Goal: Find specific page/section: Find specific page/section

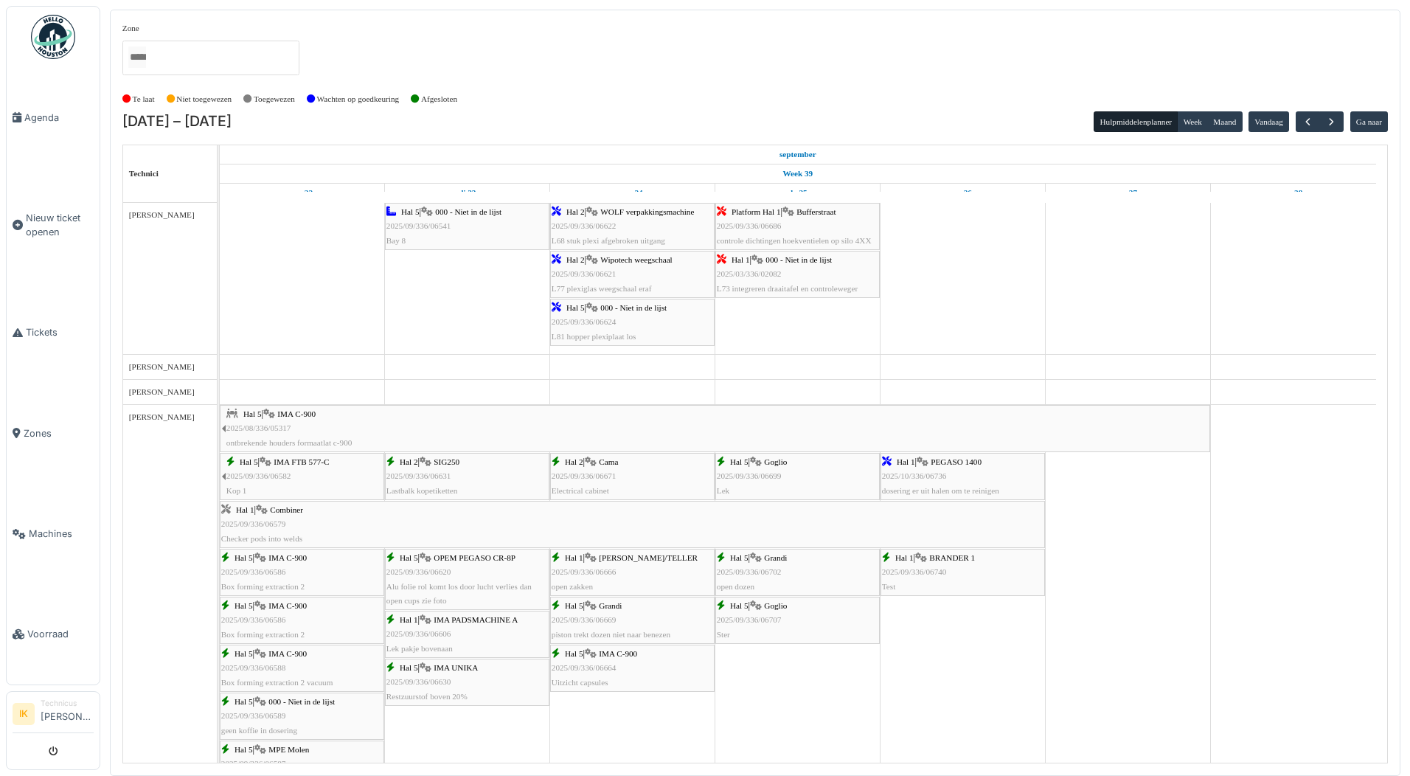
scroll to position [1770, 0]
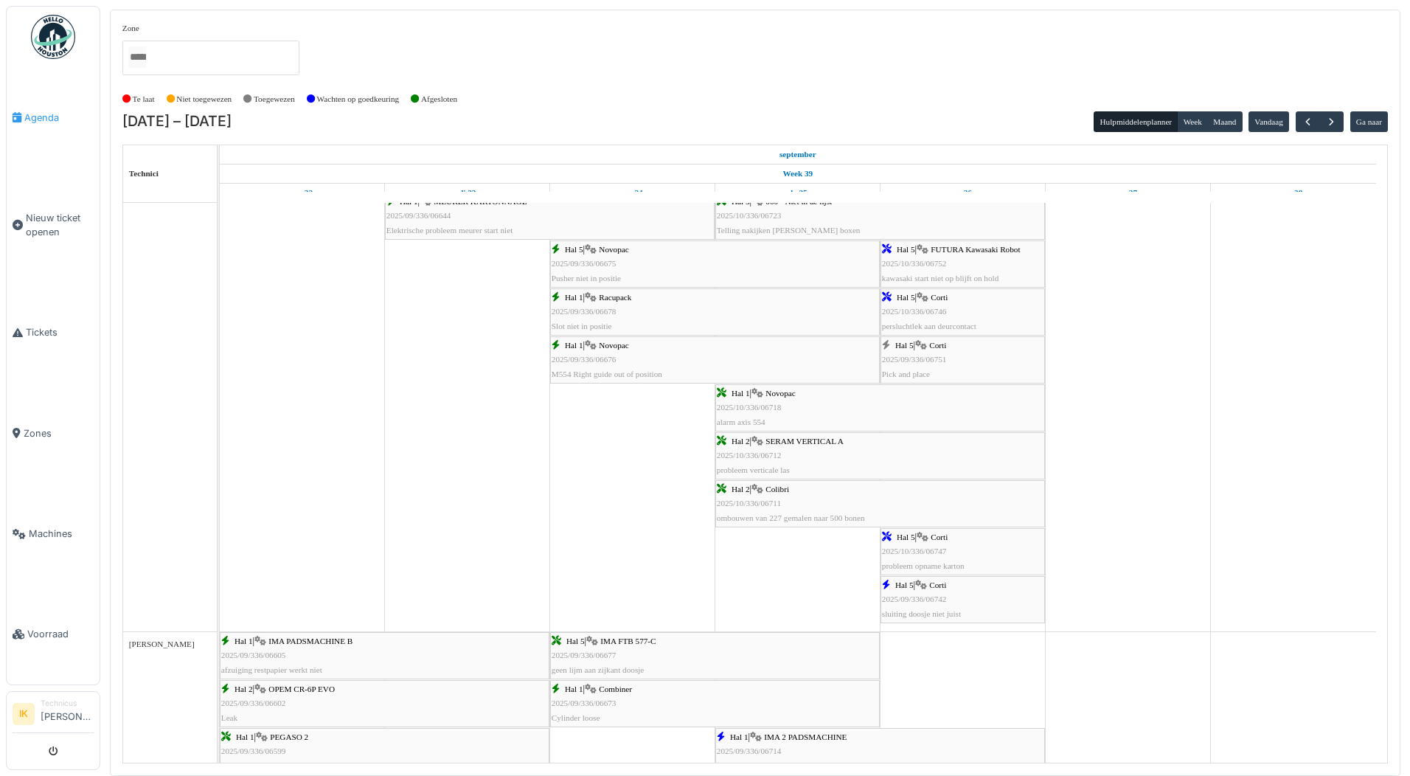
click at [46, 114] on span "Agenda" at bounding box center [58, 118] width 69 height 14
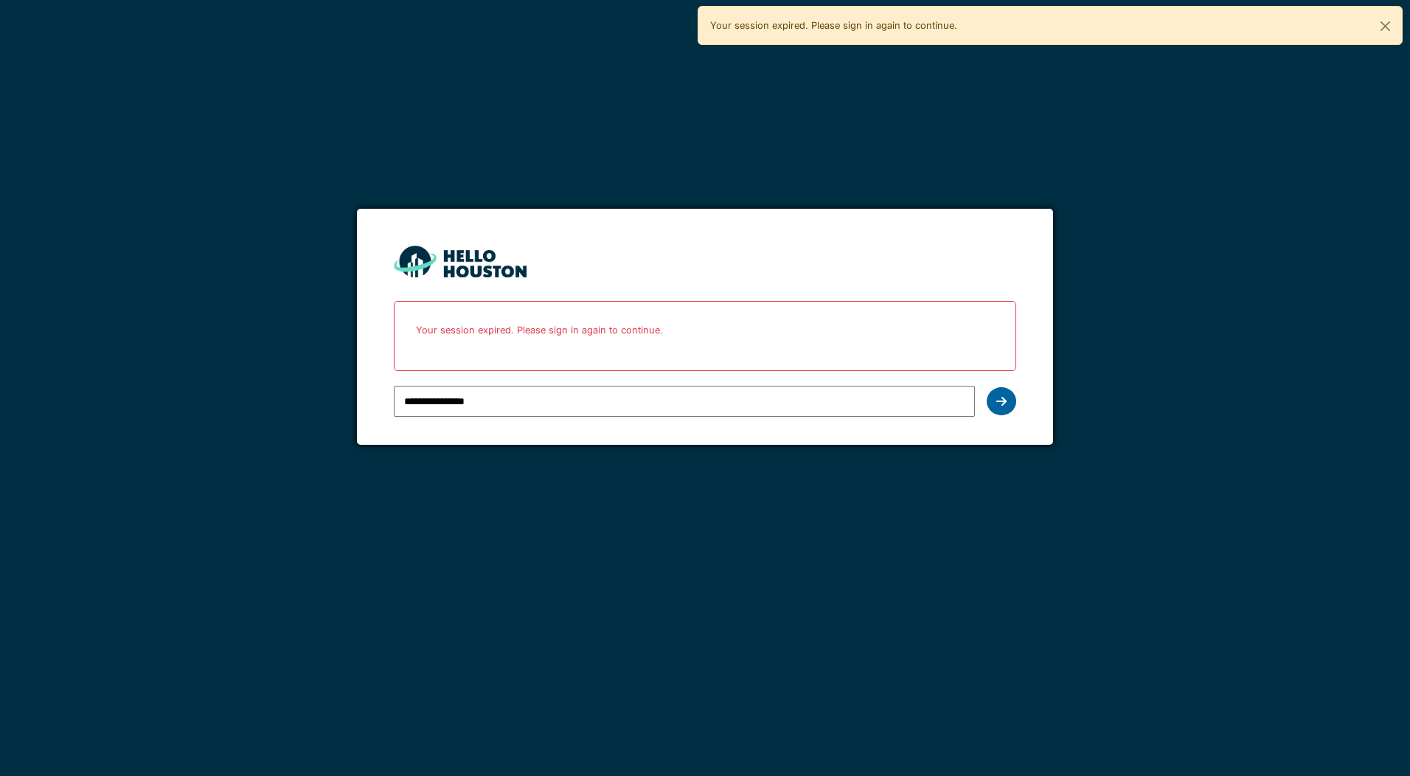
click at [1002, 402] on icon at bounding box center [1001, 401] width 10 height 12
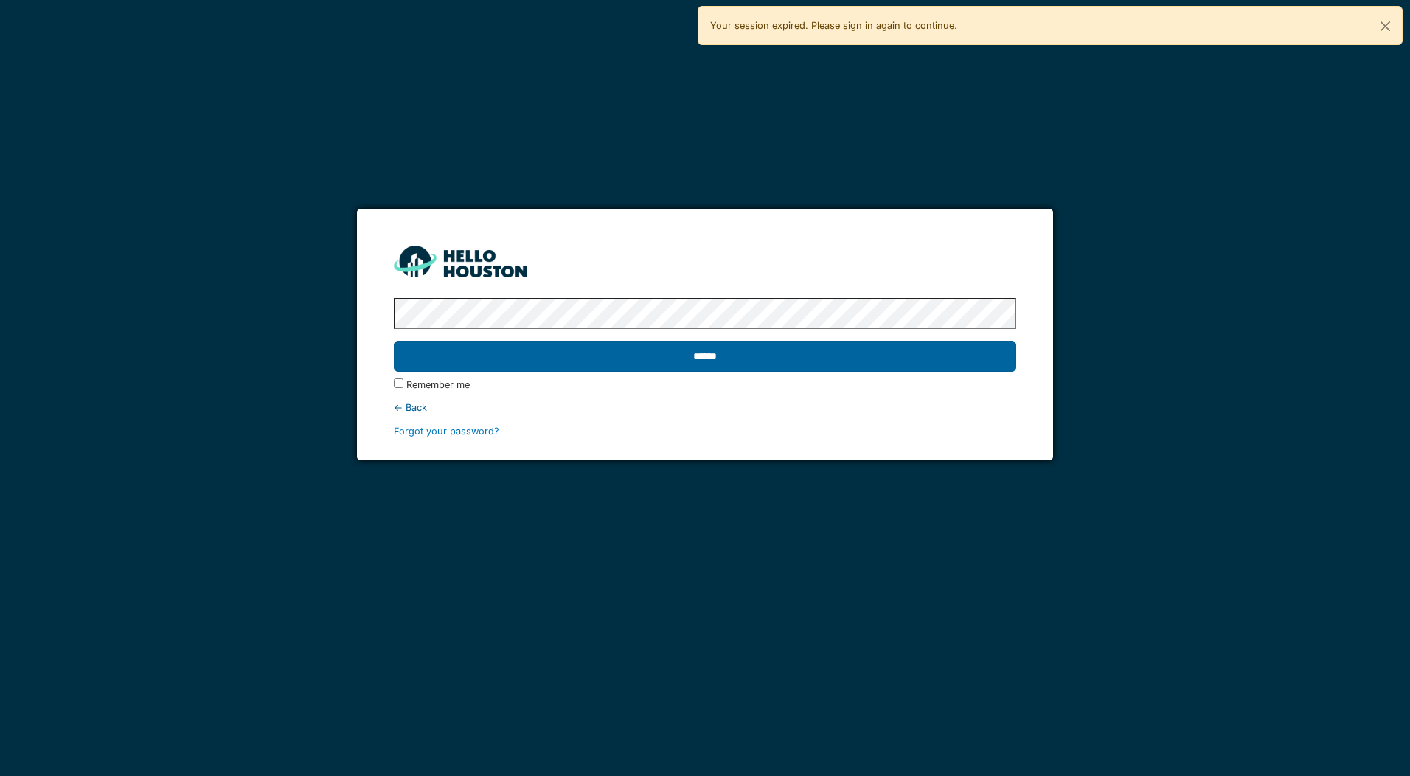
click at [459, 356] on input "******" at bounding box center [705, 356] width 622 height 31
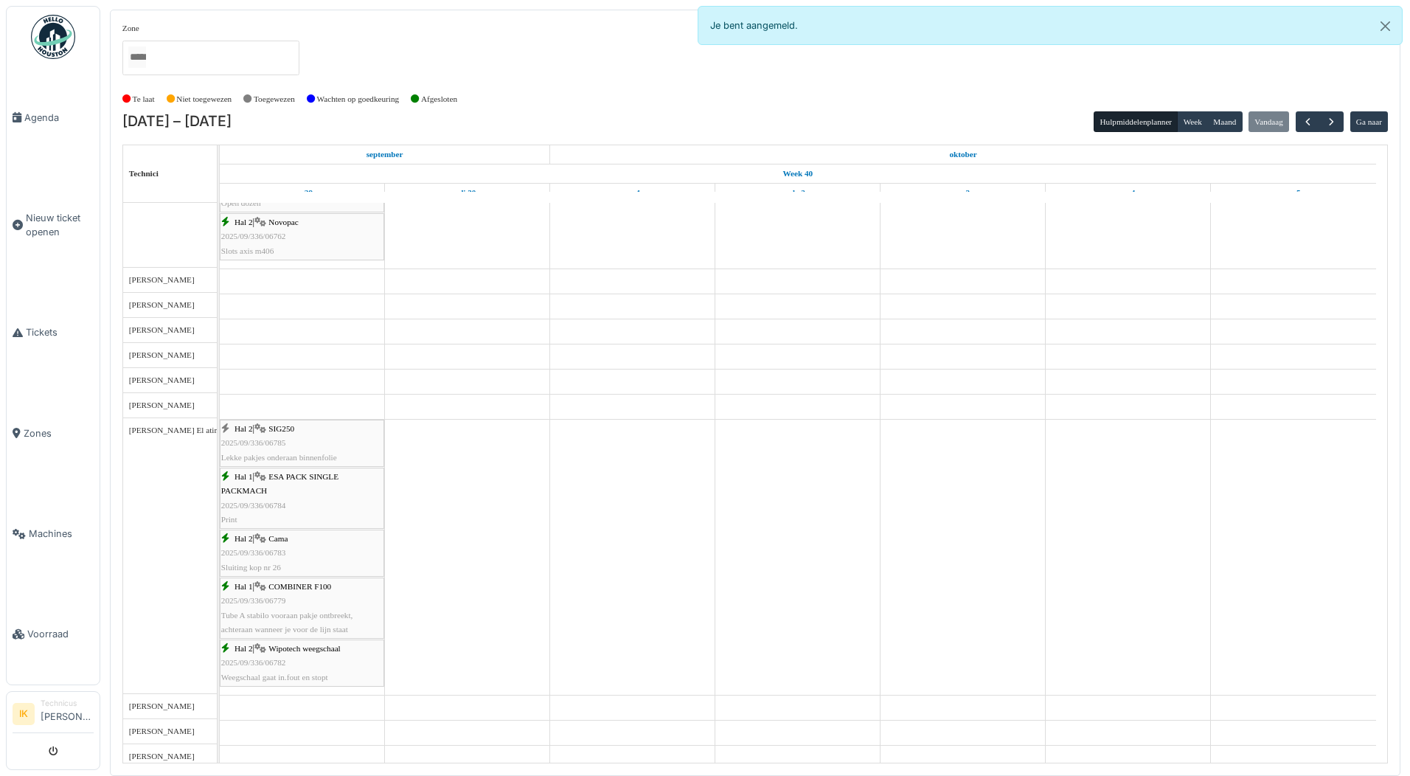
scroll to position [780, 0]
click at [300, 439] on div "Hal 2 | SIG250 2025/09/336/06785 Lekke pakjes onderaan binnenfolie" at bounding box center [302, 443] width 162 height 43
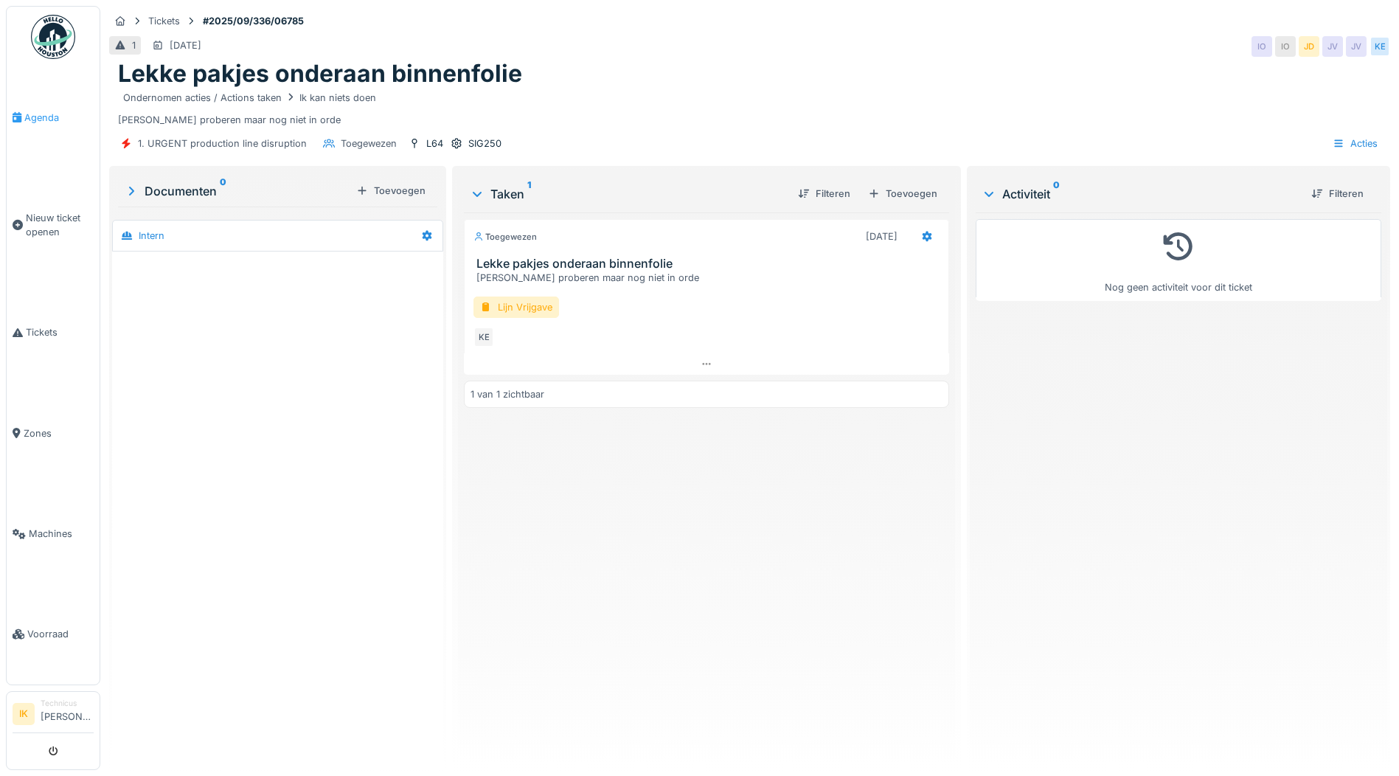
click at [36, 115] on span "Agenda" at bounding box center [58, 118] width 69 height 14
